Goal: Task Accomplishment & Management: Use online tool/utility

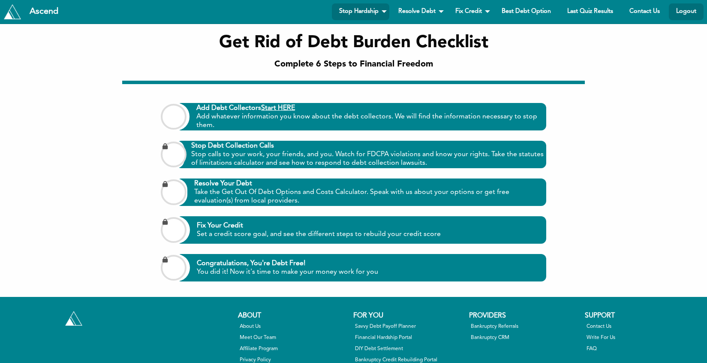
click at [694, 16] on link "Logout" at bounding box center [686, 11] width 35 height 17
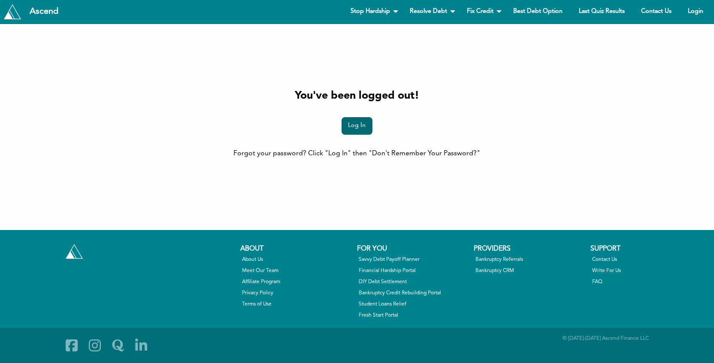
click at [365, 123] on link "Log In" at bounding box center [356, 126] width 31 height 18
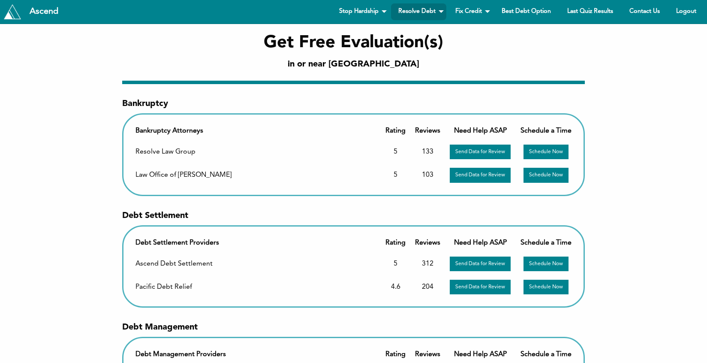
click at [601, 81] on div "Get Free Evaluation(s) in or near [GEOGRAPHIC_DATA] Bankruptcy Bankruptcy Attor…" at bounding box center [353, 117] width 707 height 186
click at [619, 104] on div "Get Free Evaluation(s) in or near Santa Clara County Bankruptcy Bankruptcy Atto…" at bounding box center [353, 117] width 707 height 186
click at [136, 53] on div "Get Free Evaluation(s) in or near Santa Clara County" at bounding box center [353, 52] width 694 height 57
